Goal: Task Accomplishment & Management: Use online tool/utility

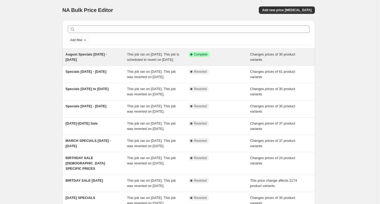
click at [78, 55] on span "August Specials [DATE] - [DATE]" at bounding box center [86, 56] width 41 height 9
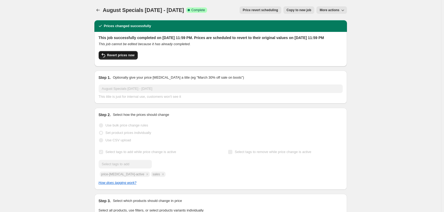
click at [131, 60] on button "Revert prices now" at bounding box center [118, 55] width 39 height 9
checkbox input "false"
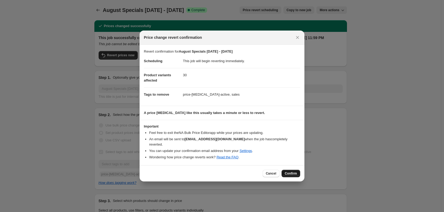
click at [293, 172] on span "Confirm" at bounding box center [291, 174] width 12 height 4
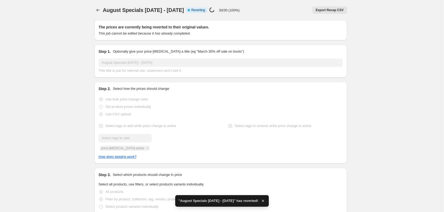
checkbox input "true"
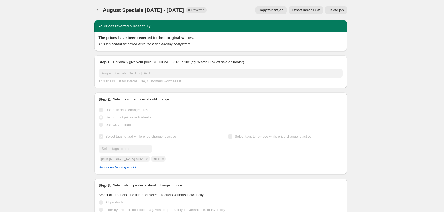
click at [270, 11] on span "Copy to new job" at bounding box center [271, 10] width 25 height 4
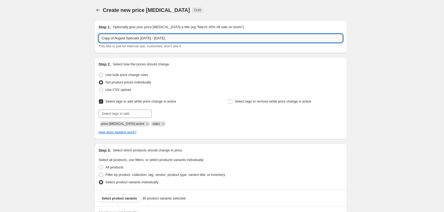
click at [116, 38] on input "Copy of August Specials [DATE] - [DATE]" at bounding box center [221, 38] width 244 height 9
click at [191, 39] on input "August Specials [DATE] - [DATE]" at bounding box center [221, 38] width 244 height 9
type input "August Specials [DATE] - [DATE]"
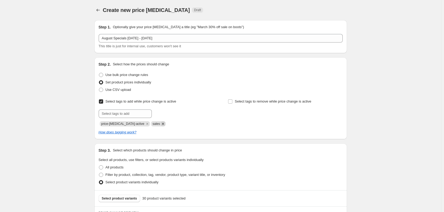
click at [162, 124] on icon "Remove sales" at bounding box center [163, 124] width 2 height 2
click at [139, 115] on input "text" at bounding box center [125, 114] width 53 height 9
type input "sale"
click at [169, 114] on span "sale" at bounding box center [166, 113] width 6 height 4
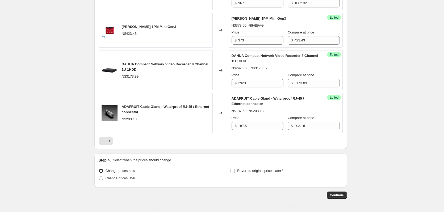
scroll to position [916, 0]
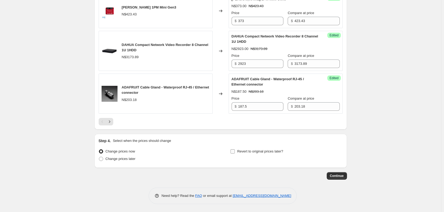
click at [235, 152] on input "Revert to original prices later?" at bounding box center [233, 151] width 4 height 4
checkbox input "true"
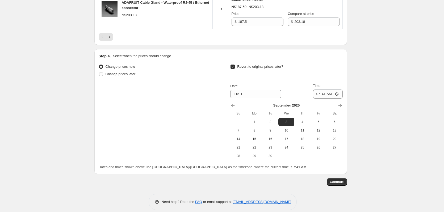
scroll to position [1007, 0]
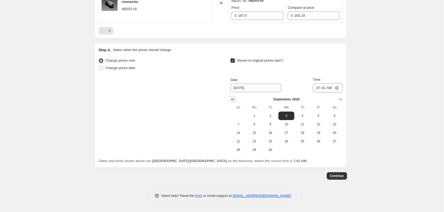
click at [234, 100] on icon "Show previous month, August 2025" at bounding box center [232, 99] width 5 height 5
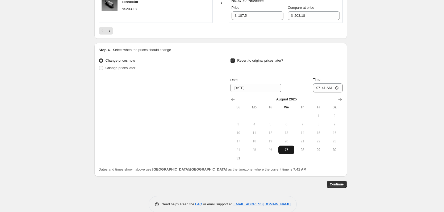
click at [287, 152] on span "27" at bounding box center [287, 150] width 12 height 4
click at [342, 98] on icon "Show next month, September 2025" at bounding box center [339, 99] width 5 height 5
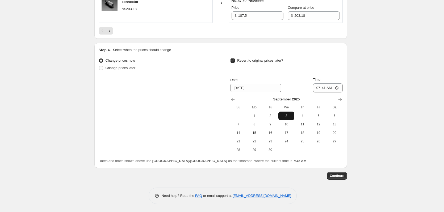
click at [289, 118] on span "3" at bounding box center [287, 116] width 12 height 4
type input "[DATE]"
click at [338, 87] on input "07:41" at bounding box center [328, 88] width 30 height 9
type input "23:59"
click at [338, 177] on span "Continue" at bounding box center [337, 176] width 14 height 4
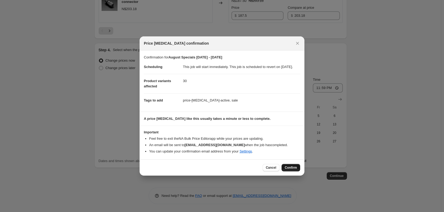
click at [292, 169] on span "Confirm" at bounding box center [291, 168] width 12 height 4
